Goal: Information Seeking & Learning: Learn about a topic

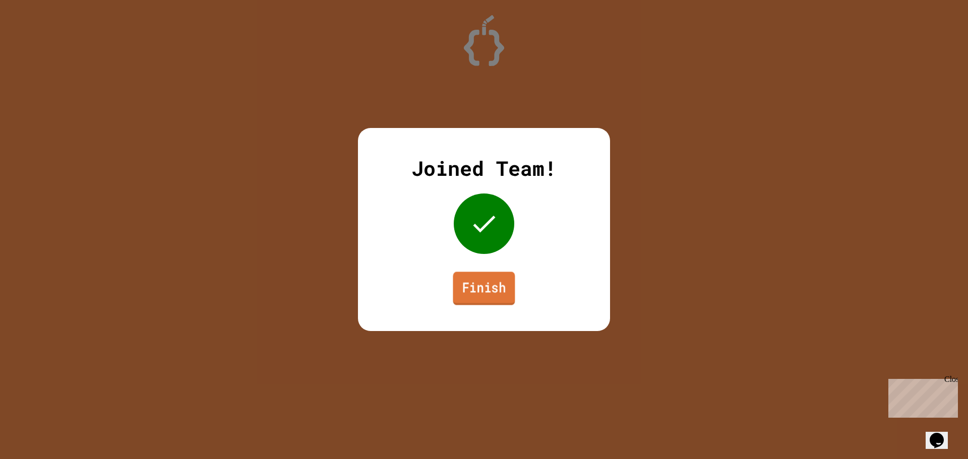
click at [497, 281] on link "Finish" at bounding box center [484, 288] width 62 height 33
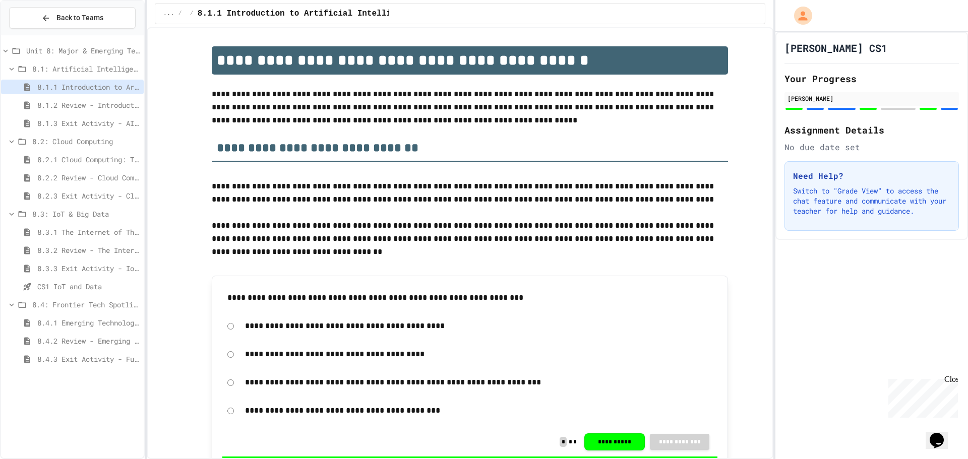
click at [55, 321] on span "8.4.1 Emerging Technologies: Shaping Our Digital Future" at bounding box center [88, 323] width 102 height 11
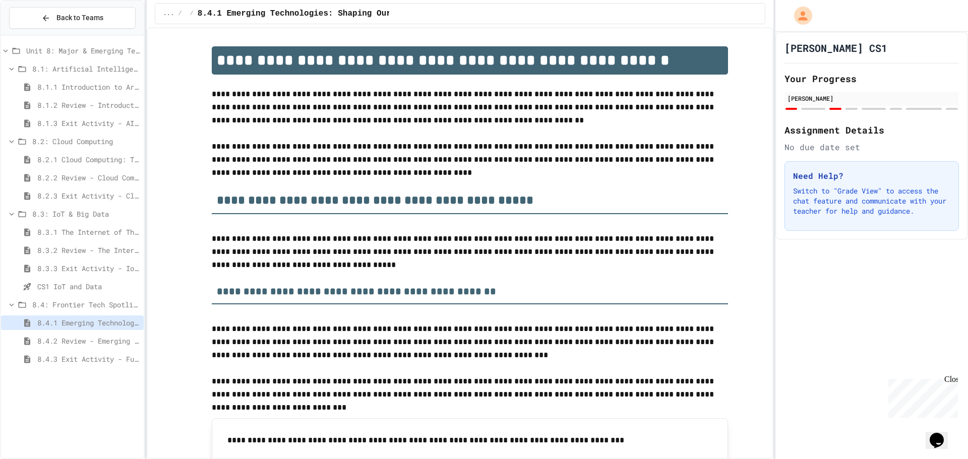
click at [953, 384] on div "Close" at bounding box center [950, 381] width 13 height 13
click at [102, 69] on span "8.1: Artificial Intelligence Basics" at bounding box center [85, 69] width 107 height 11
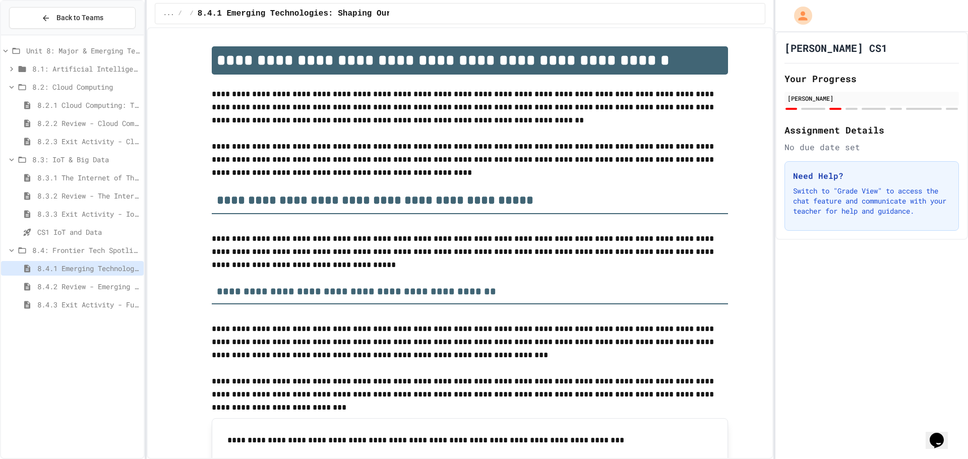
click at [88, 69] on span "8.1: Artificial Intelligence Basics" at bounding box center [85, 69] width 107 height 11
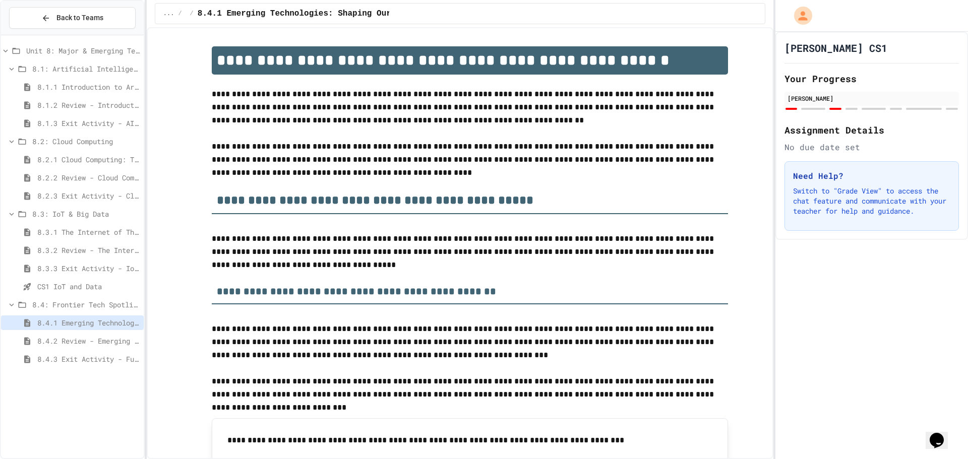
click at [84, 87] on span "8.1.1 Introduction to Artificial Intelligence" at bounding box center [88, 87] width 102 height 11
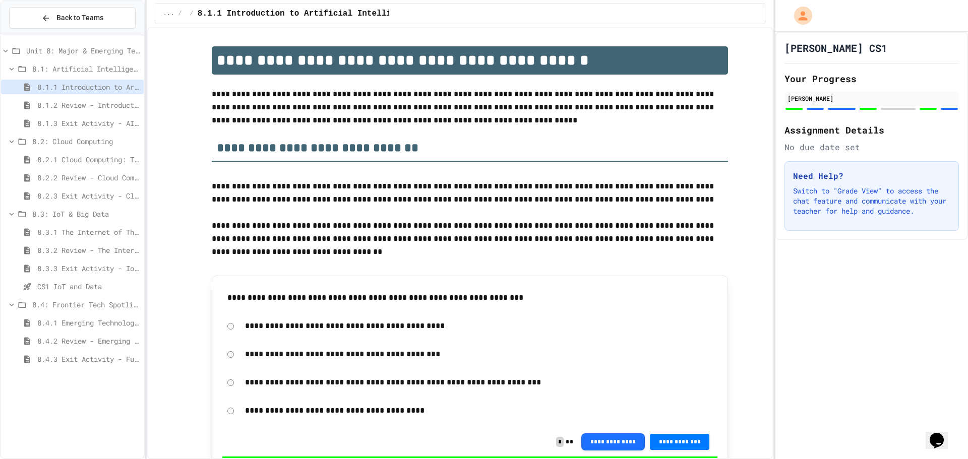
click at [39, 142] on span "8.2: Cloud Computing" at bounding box center [85, 141] width 107 height 11
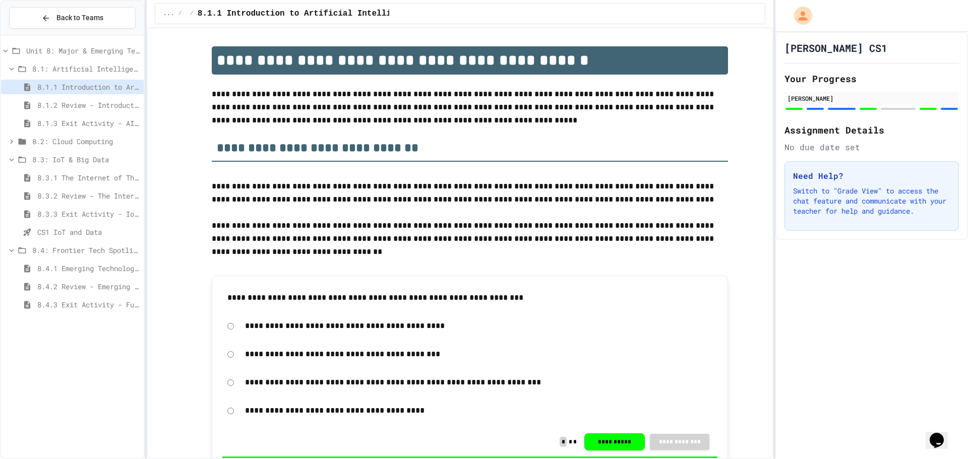
click at [60, 250] on span "8.4: Frontier Tech Spotlight" at bounding box center [85, 250] width 107 height 11
click at [35, 154] on span "8.3: IoT & Big Data" at bounding box center [85, 159] width 107 height 11
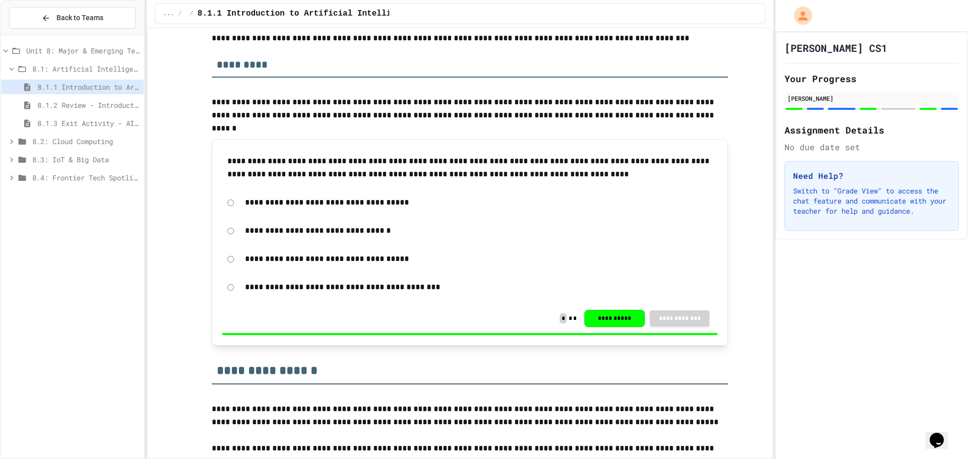
scroll to position [3680, 0]
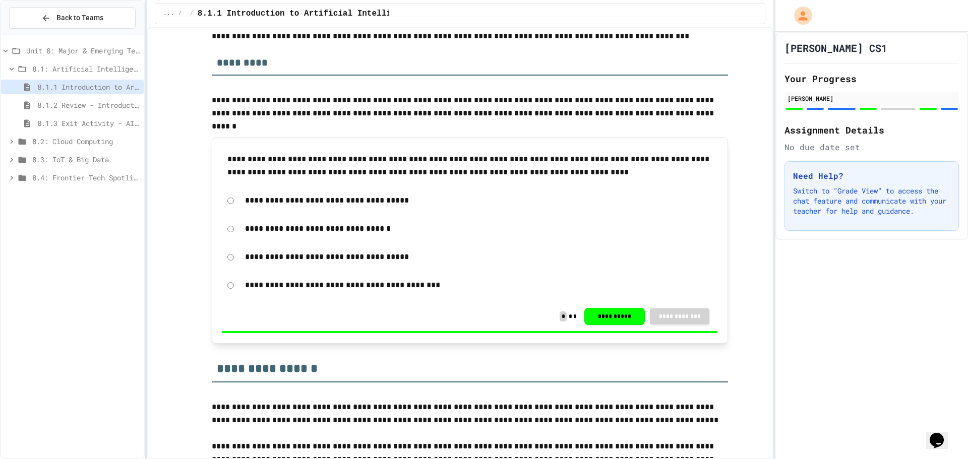
click at [704, 41] on p "**********" at bounding box center [470, 30] width 516 height 26
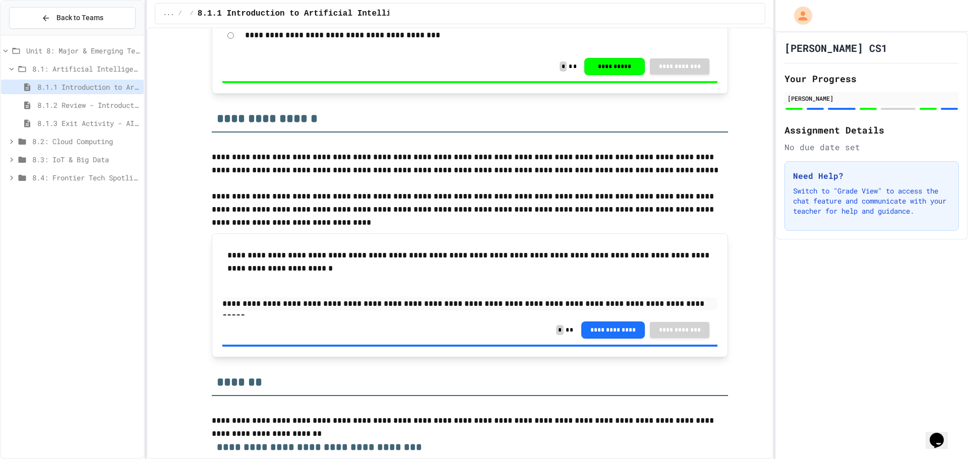
scroll to position [3932, 0]
